Goal: Transaction & Acquisition: Purchase product/service

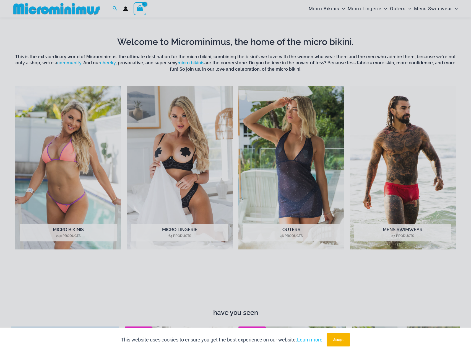
scroll to position [216, 0]
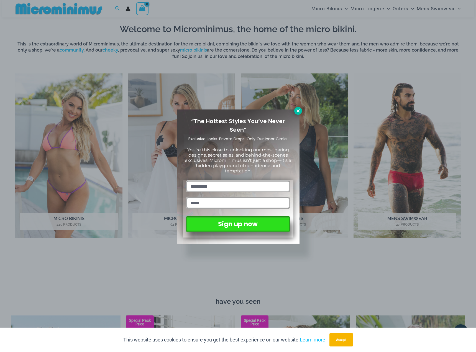
click at [296, 110] on icon at bounding box center [297, 110] width 5 height 5
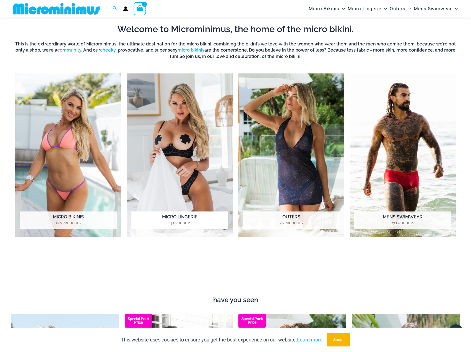
click at [188, 155] on img "Visit product category Micro Lingerie" at bounding box center [180, 154] width 106 height 163
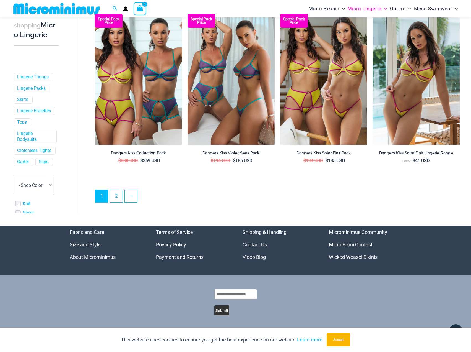
scroll to position [1369, 0]
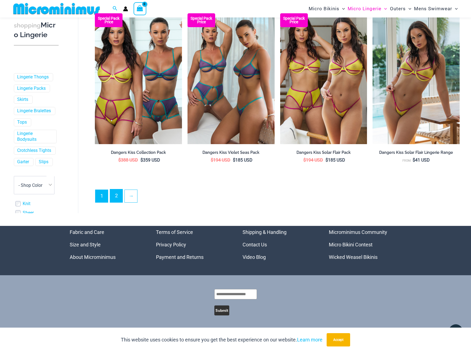
click at [114, 197] on link "2" at bounding box center [116, 195] width 12 height 13
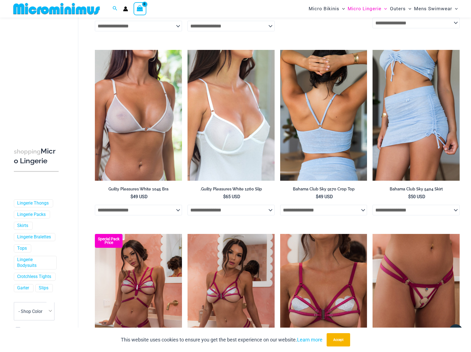
scroll to position [825, 0]
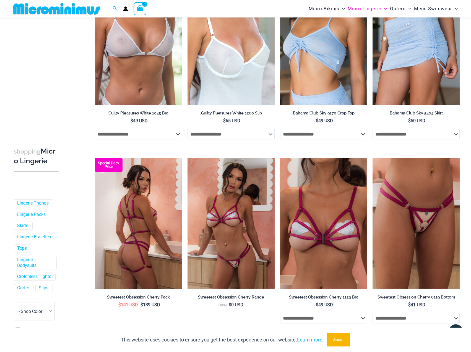
click at [153, 233] on img at bounding box center [138, 223] width 87 height 131
